Goal: Task Accomplishment & Management: Manage account settings

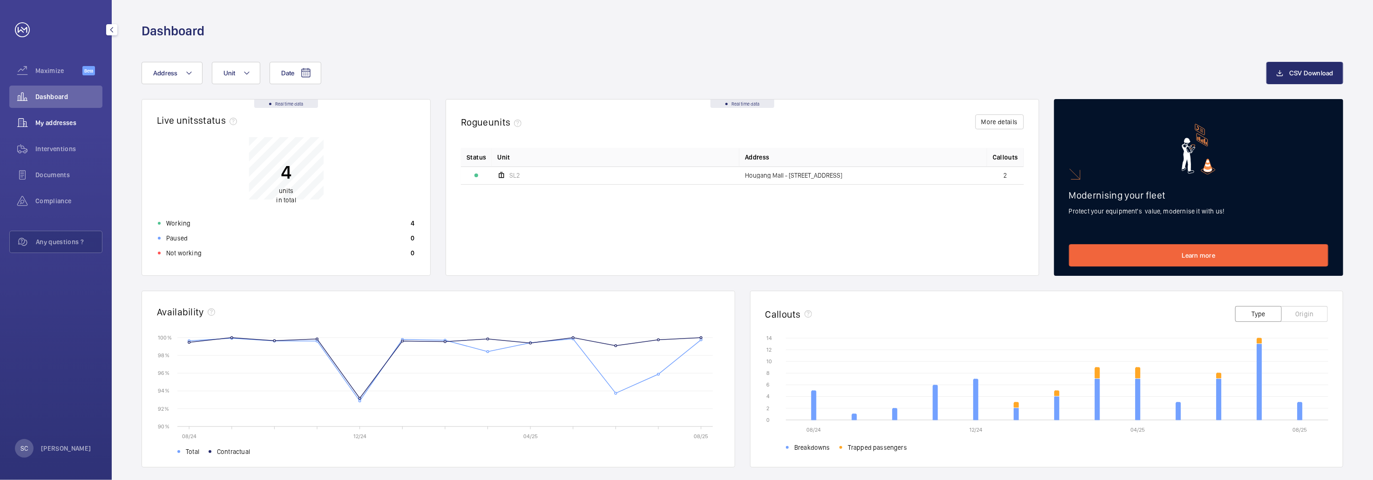
click at [66, 126] on span "My addresses" at bounding box center [68, 122] width 67 height 9
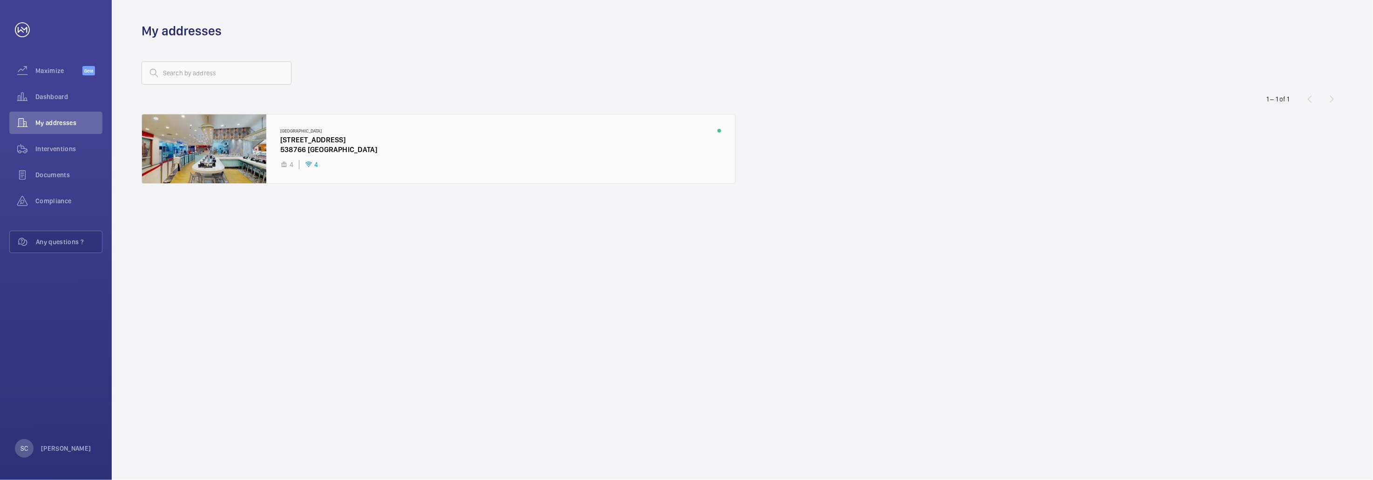
click at [243, 146] on div at bounding box center [438, 149] width 593 height 69
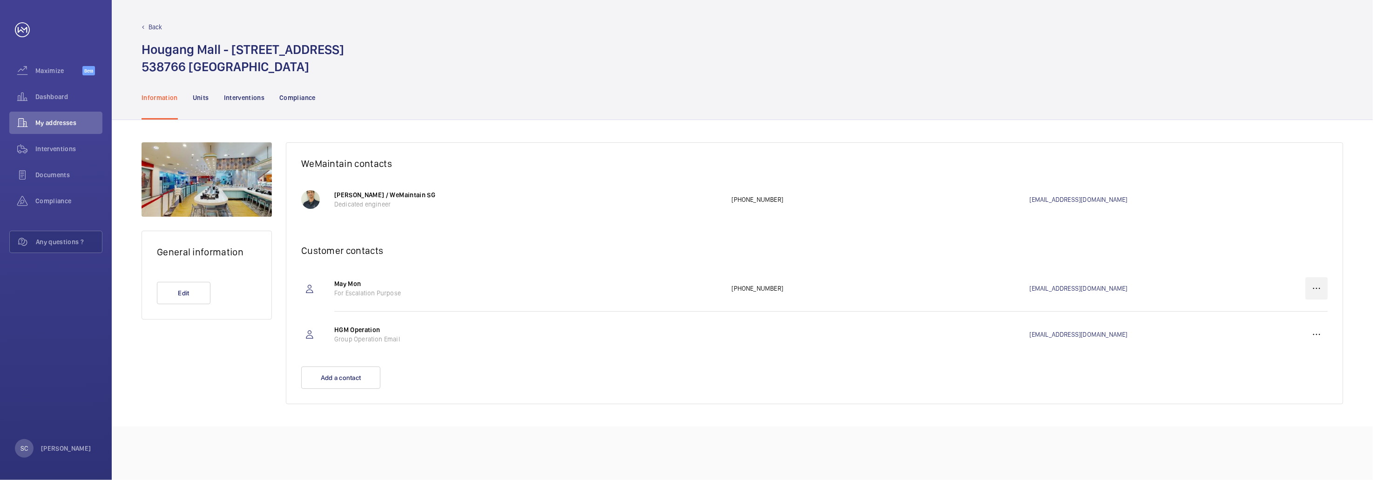
click at [1311, 289] on wm-front-icon-button at bounding box center [1316, 288] width 22 height 22
click at [1295, 337] on p "Delete" at bounding box center [1300, 334] width 36 height 9
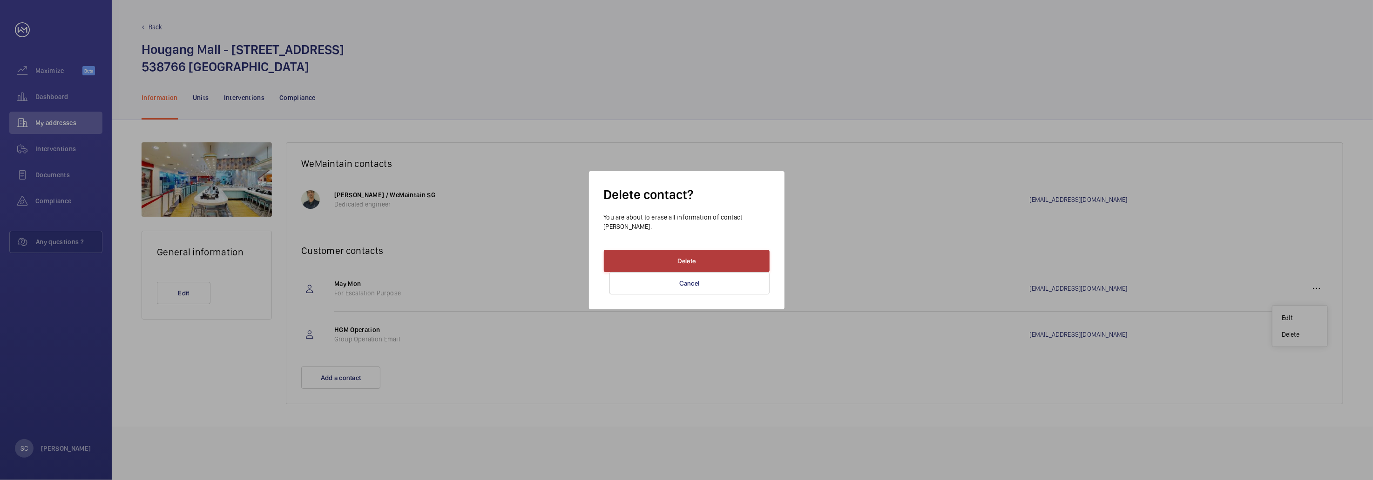
click at [659, 250] on button "Delete" at bounding box center [687, 261] width 166 height 22
